Goal: Find specific page/section: Find specific page/section

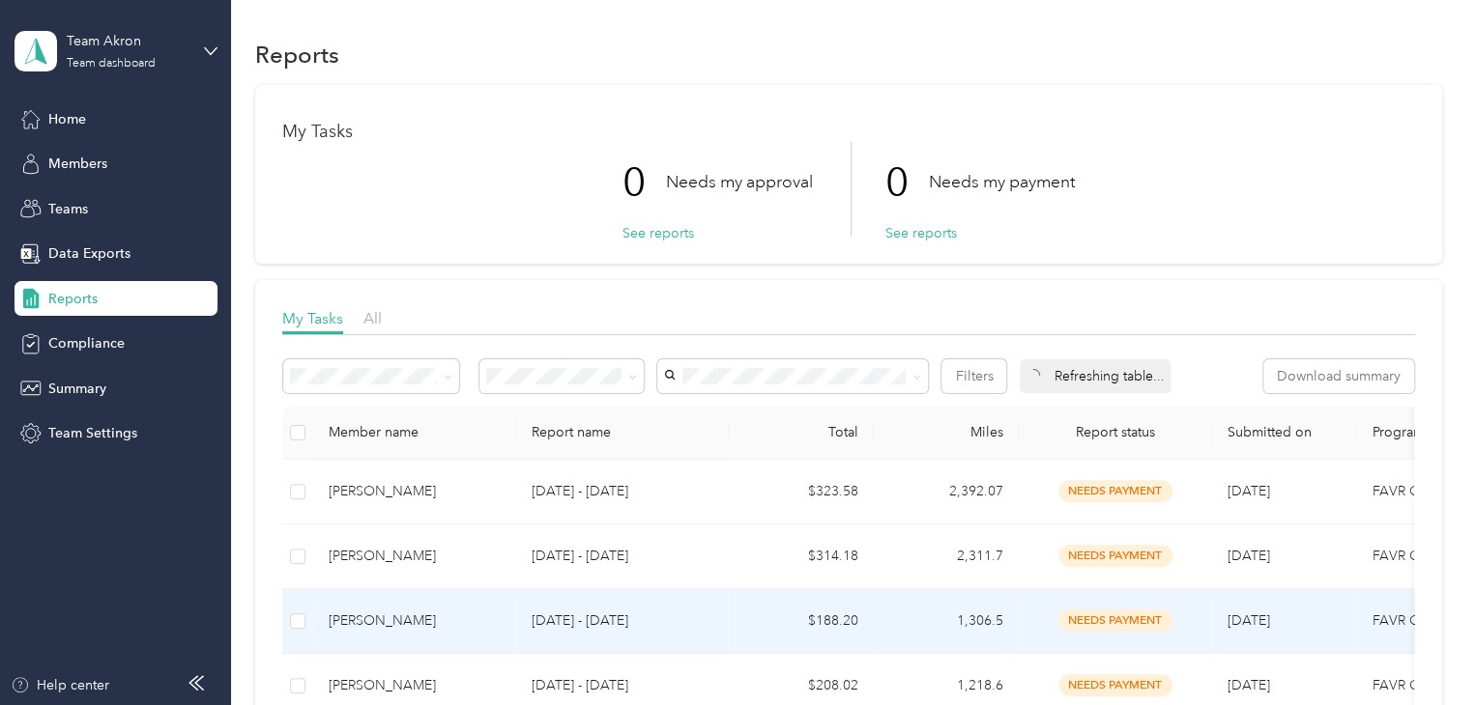
click at [392, 611] on div "[PERSON_NAME]" at bounding box center [415, 621] width 172 height 21
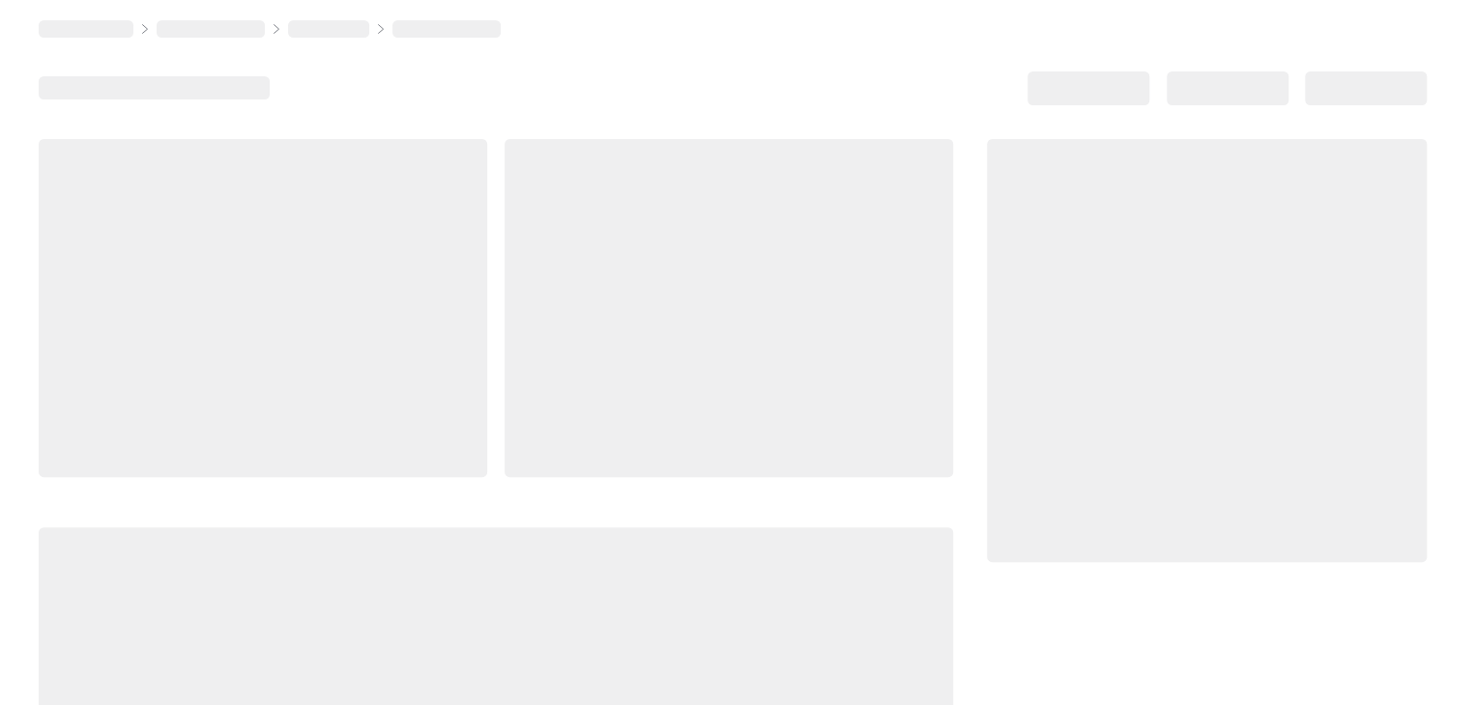
click at [392, 609] on div at bounding box center [496, 669] width 914 height 282
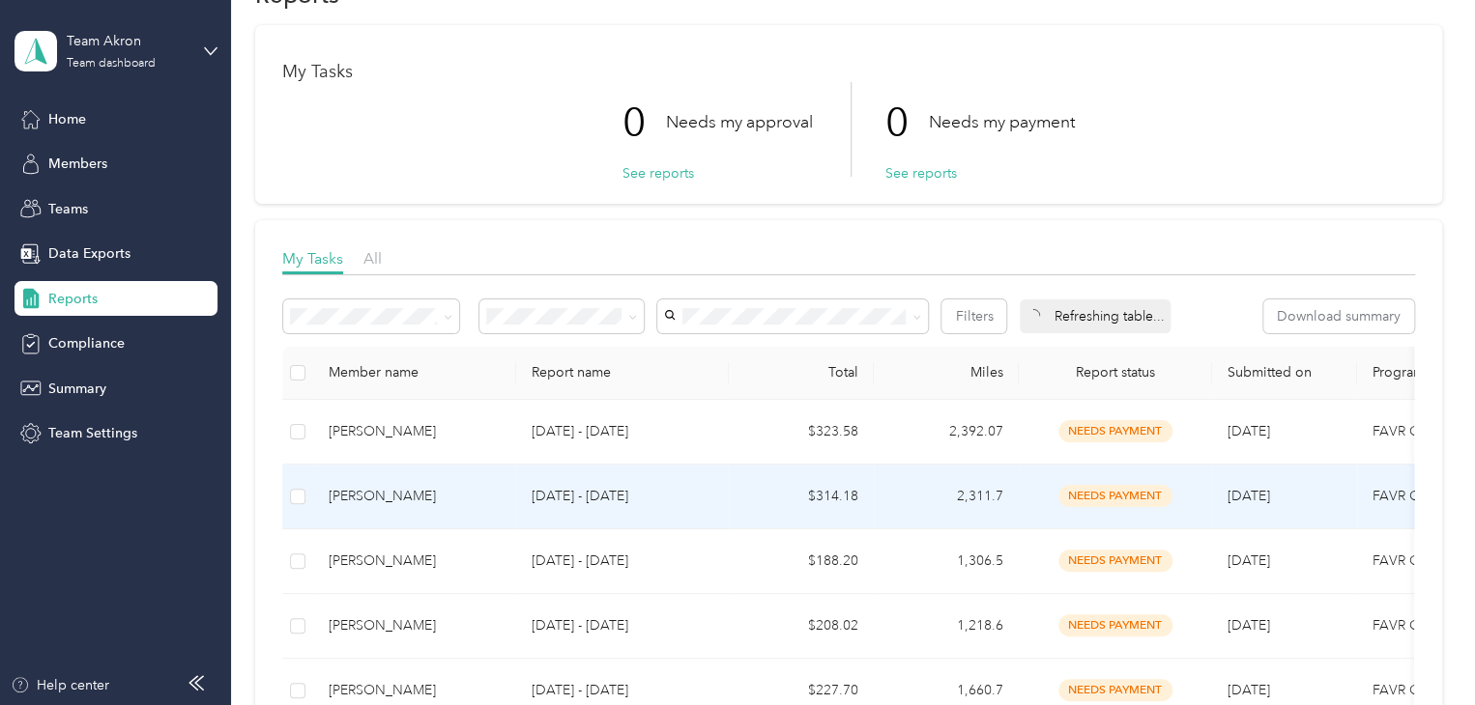
scroll to position [97, 0]
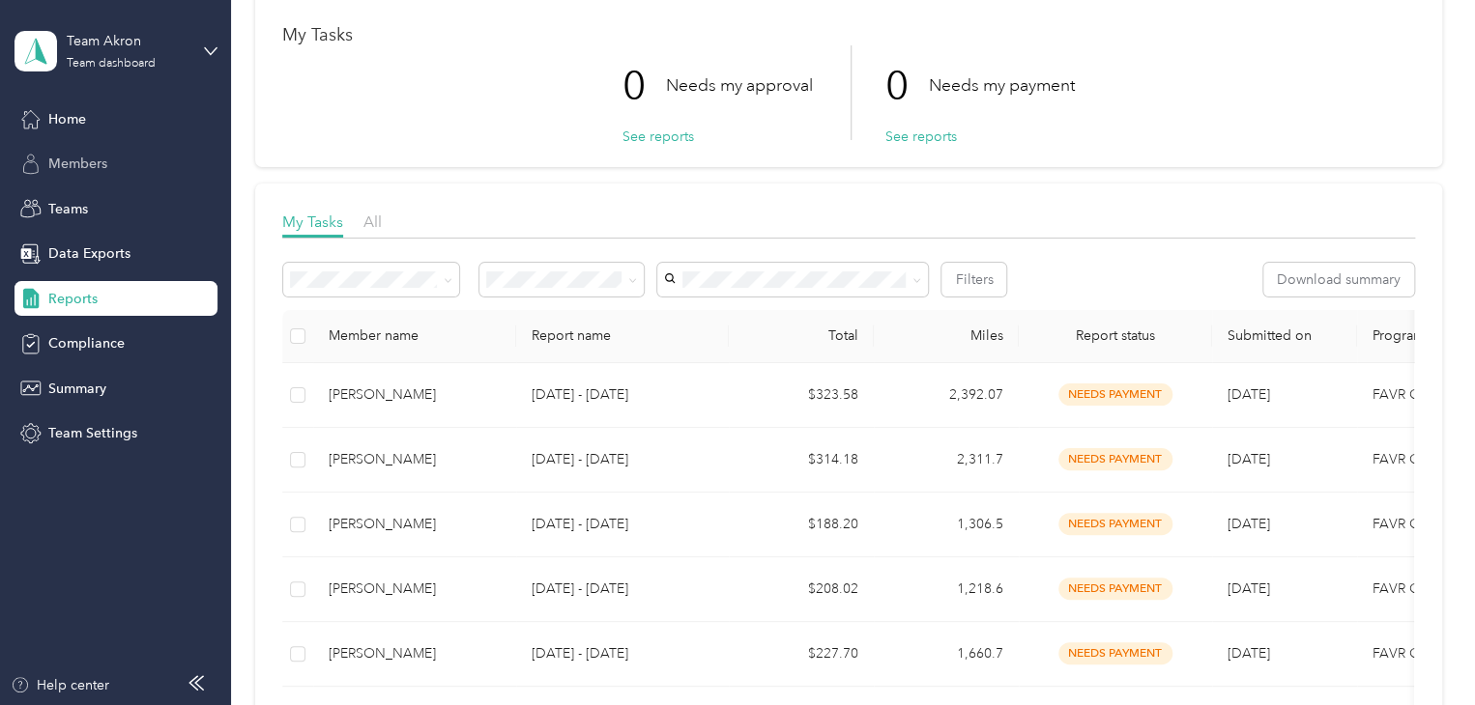
click at [101, 166] on span "Members" at bounding box center [77, 164] width 59 height 20
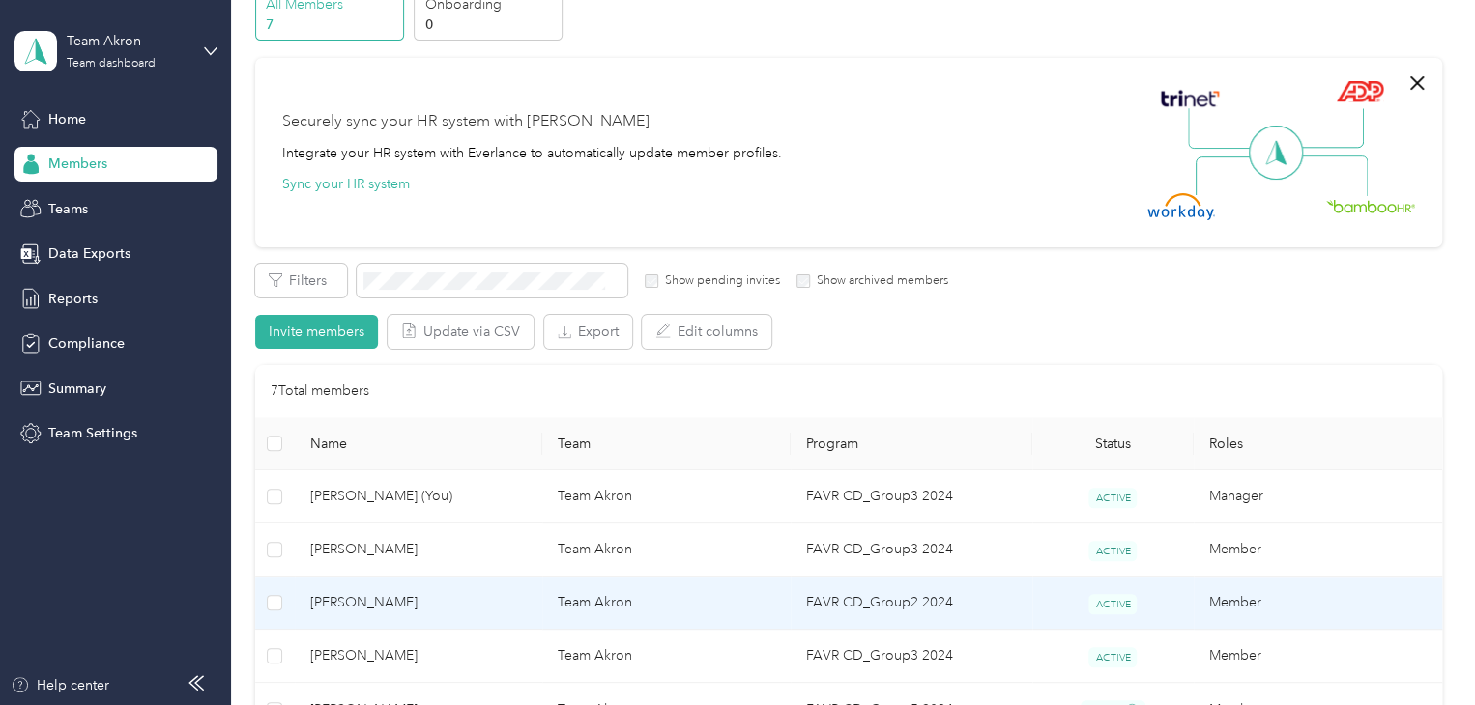
click at [383, 605] on span "[PERSON_NAME]" at bounding box center [418, 602] width 217 height 21
click at [383, 605] on div at bounding box center [737, 352] width 1475 height 705
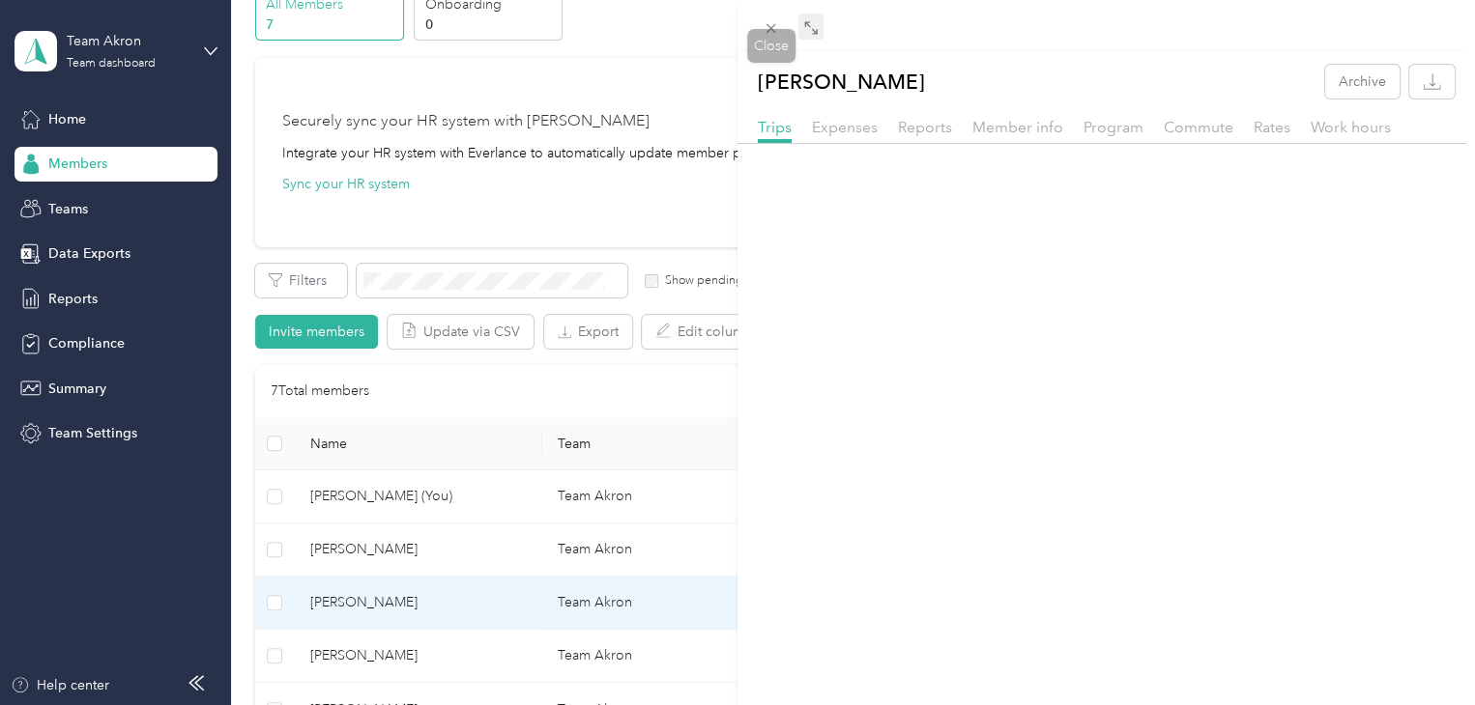
click at [807, 28] on icon at bounding box center [810, 27] width 15 height 15
